Goal: Information Seeking & Learning: Learn about a topic

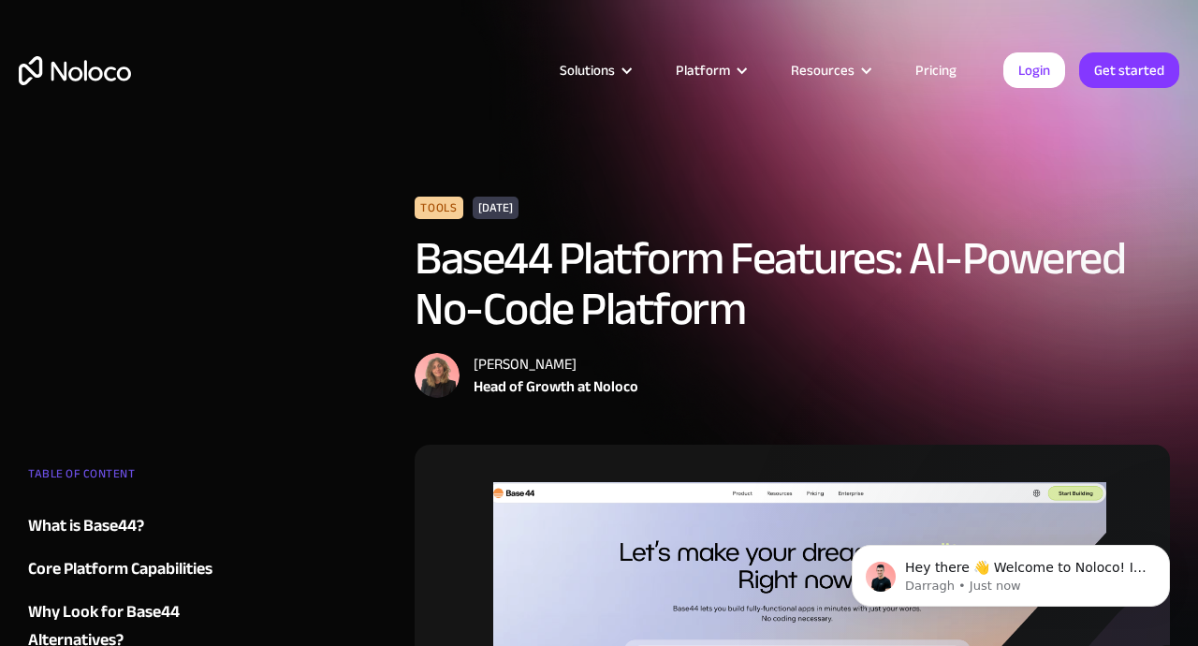
click at [1132, 81] on link "Get started" at bounding box center [1129, 70] width 100 height 36
click at [595, 244] on h1 "Base44 Platform Features: AI-Powered No-Code Platform" at bounding box center [792, 283] width 755 height 101
click at [426, 299] on h1 "Base44 Platform Features: AI-Powered No-Code Platform" at bounding box center [792, 283] width 755 height 101
click at [532, 325] on h1 "Base44 Platform Features: AI-Powered No-Code Platform" at bounding box center [792, 283] width 755 height 101
click at [526, 299] on h1 "Base44 Platform Features: AI-Powered No-Code Platform" at bounding box center [792, 283] width 755 height 101
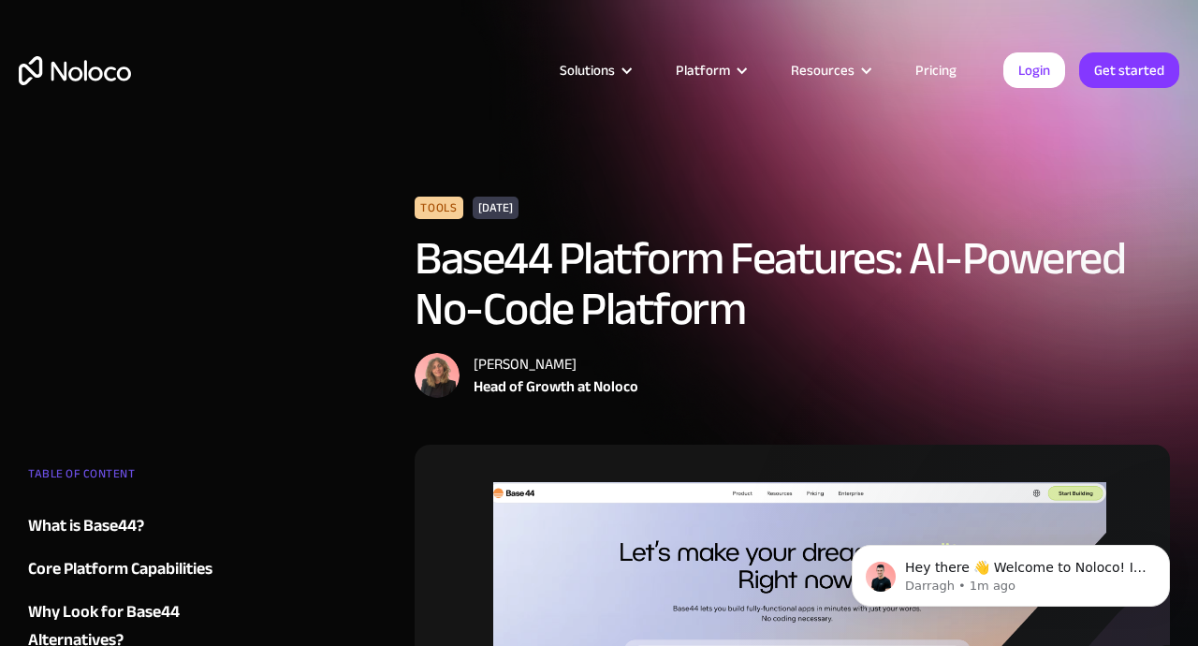
click at [440, 197] on div "Tools" at bounding box center [439, 208] width 48 height 22
click at [417, 202] on div "Tools" at bounding box center [439, 208] width 48 height 22
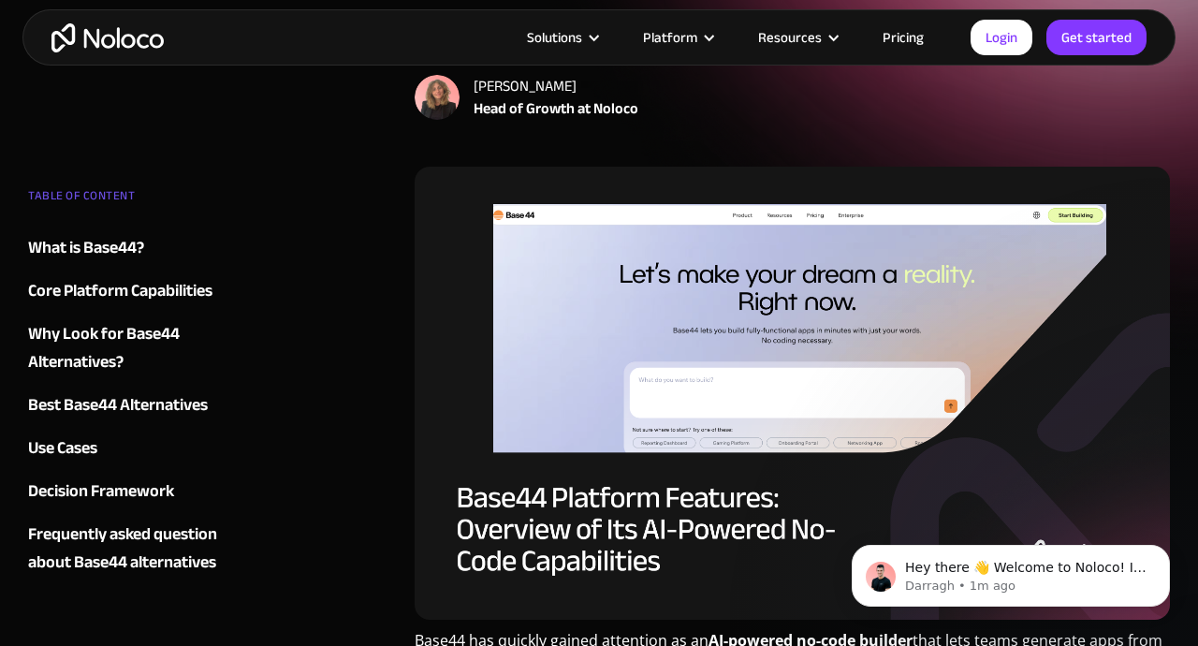
scroll to position [270, 0]
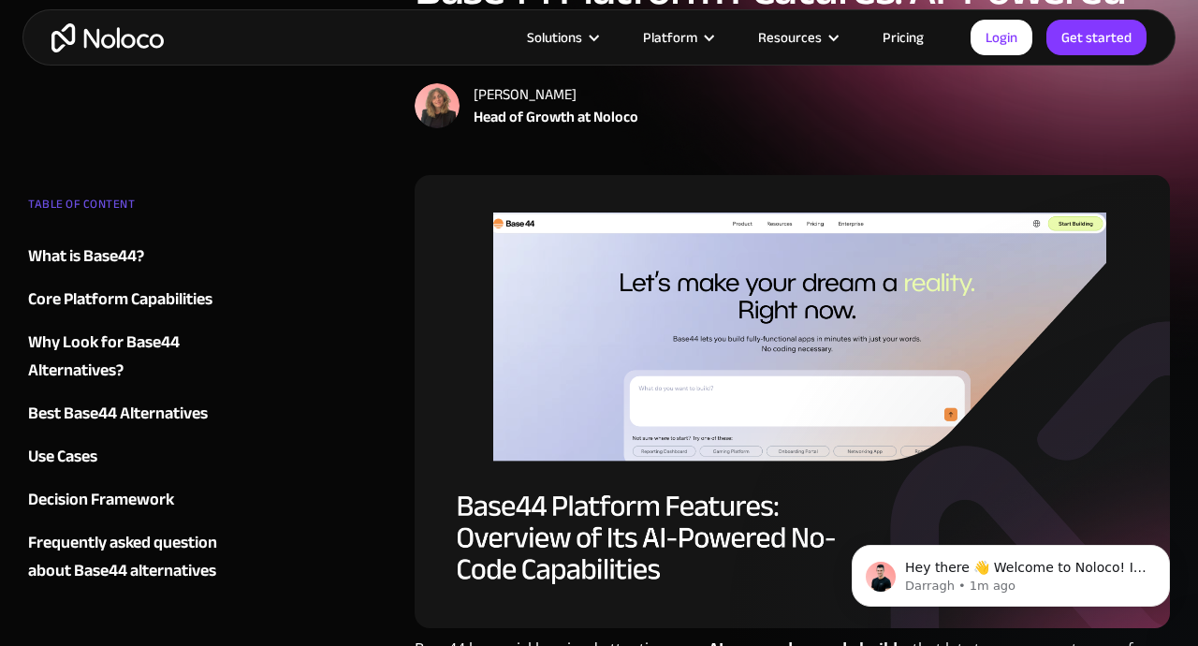
click at [186, 266] on link "What is Base44?" at bounding box center [141, 256] width 226 height 28
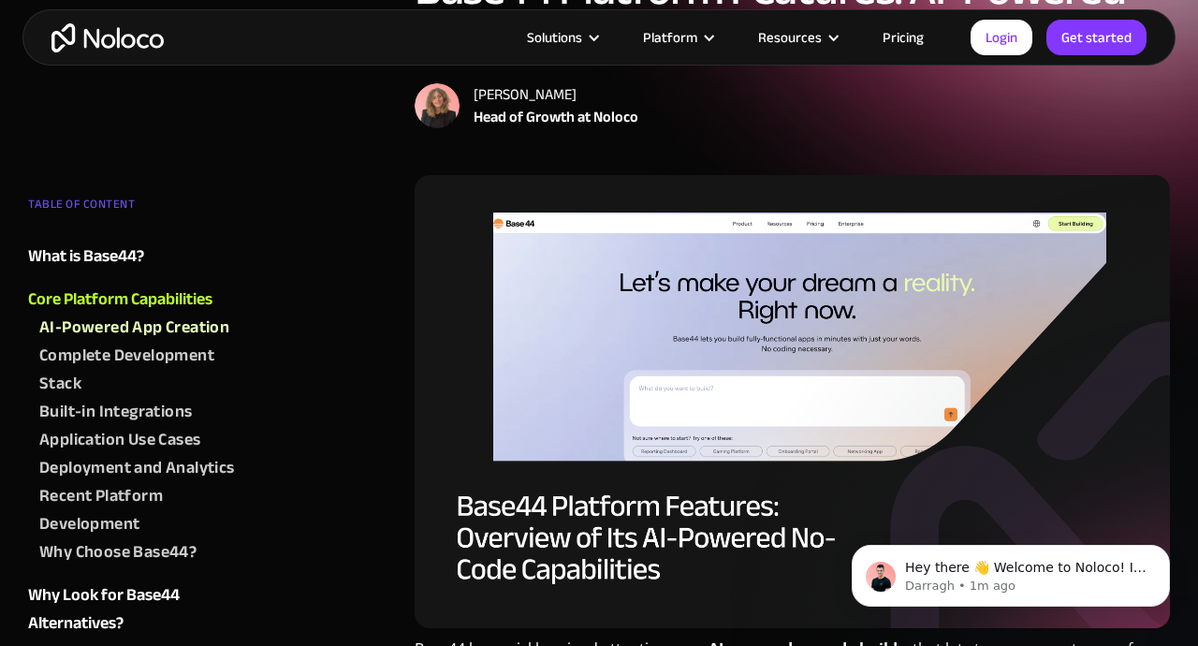
scroll to position [1192, 0]
